Goal: Information Seeking & Learning: Find specific fact

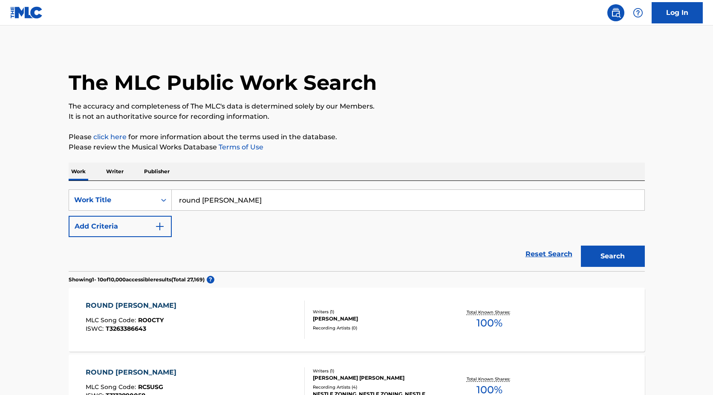
click at [313, 203] on input "round [PERSON_NAME]" at bounding box center [408, 200] width 472 height 20
click at [581, 246] on button "Search" at bounding box center [613, 256] width 64 height 21
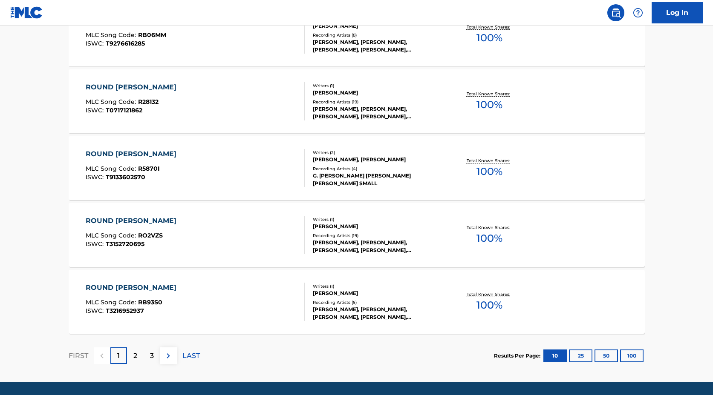
scroll to position [619, 0]
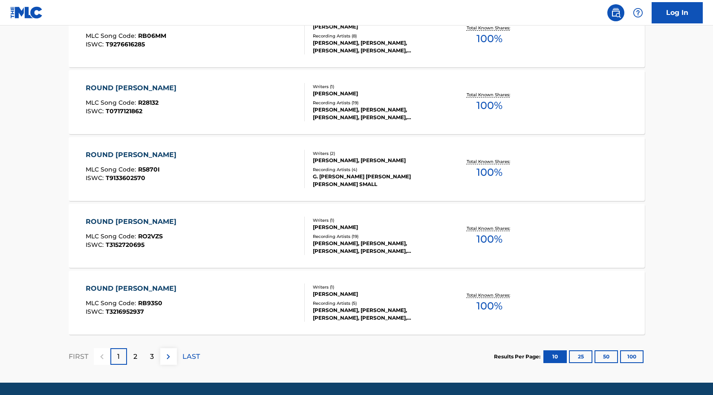
click at [638, 359] on button "100" at bounding box center [631, 357] width 23 height 13
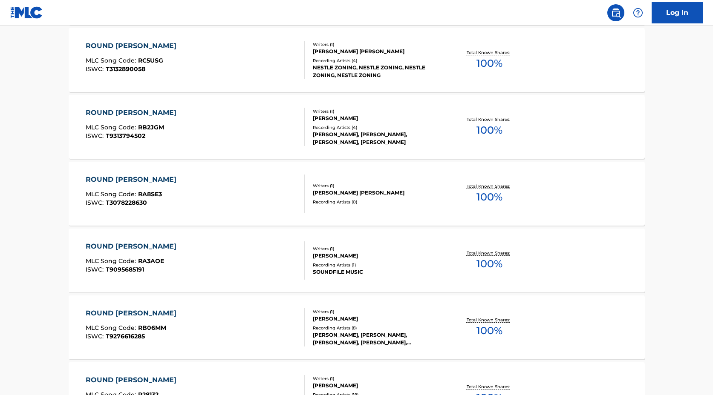
scroll to position [0, 0]
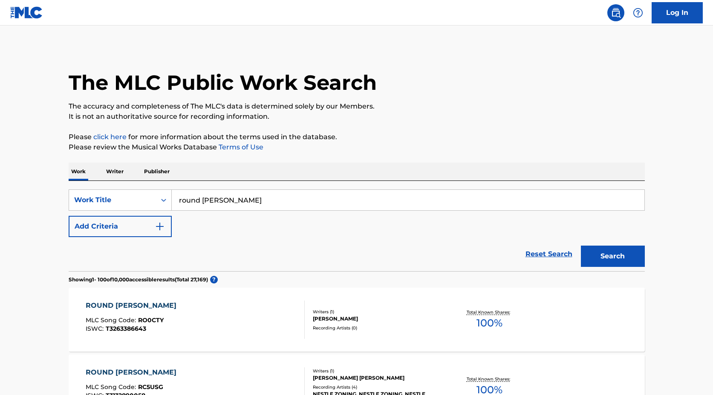
click at [275, 195] on input "round [PERSON_NAME]" at bounding box center [408, 200] width 472 height 20
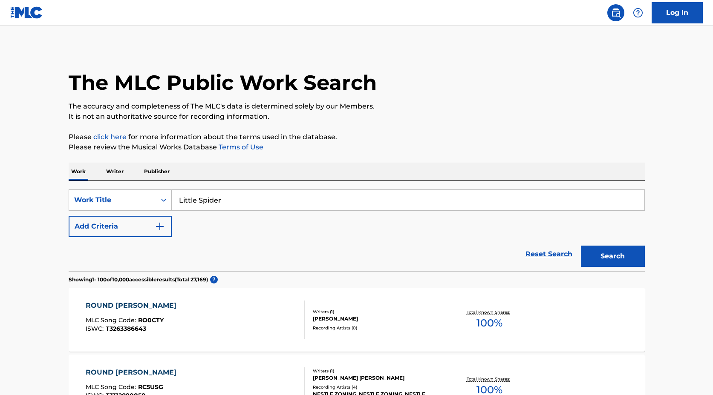
type input "Little Spider"
click at [581, 246] on button "Search" at bounding box center [613, 256] width 64 height 21
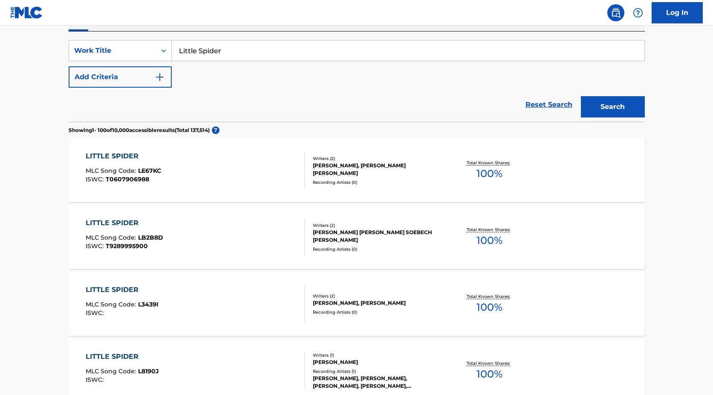
scroll to position [155, 0]
